Goal: Check status: Check status

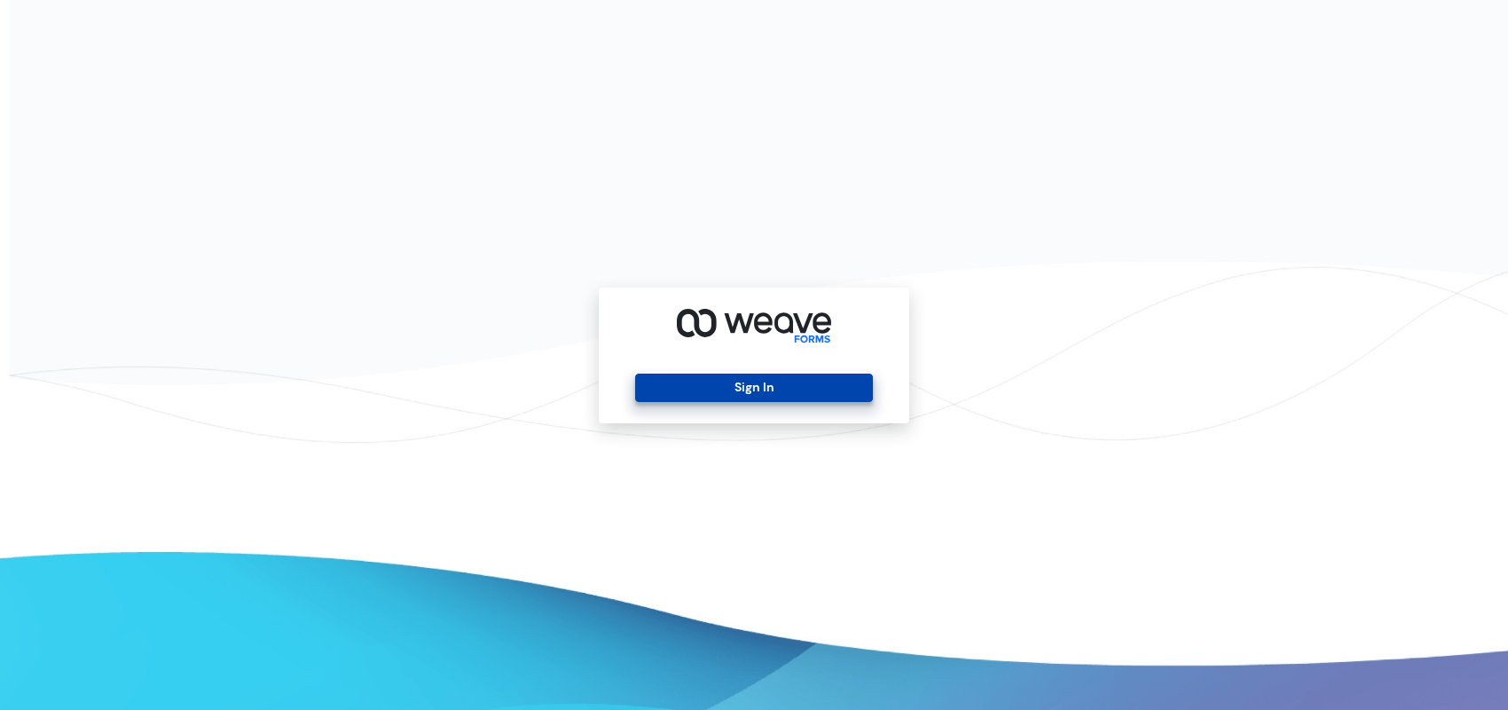
click at [783, 380] on button "Sign In" at bounding box center [753, 387] width 237 height 28
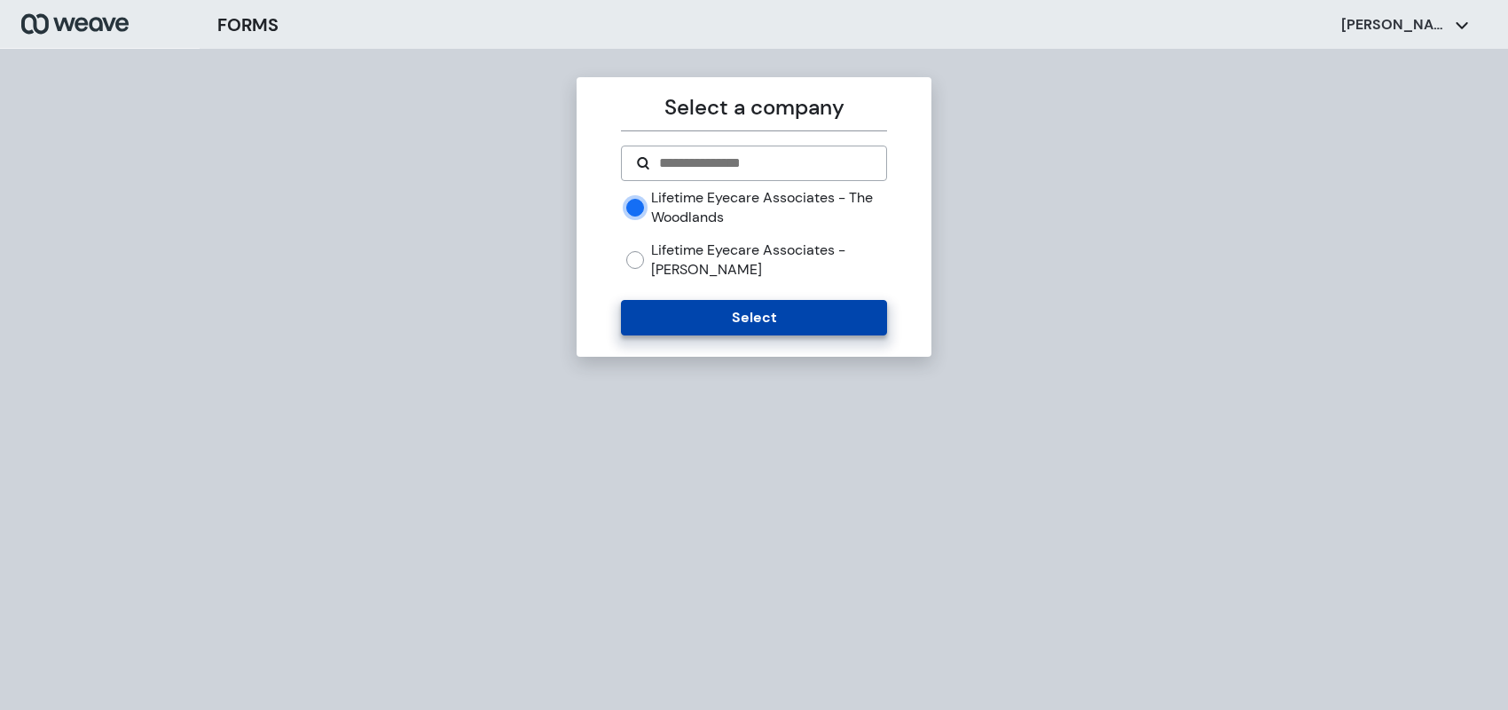
click at [740, 323] on button "Select" at bounding box center [753, 317] width 265 height 35
